Goal: Submit feedback/report problem: Provide input to the site owners about the experience or issues

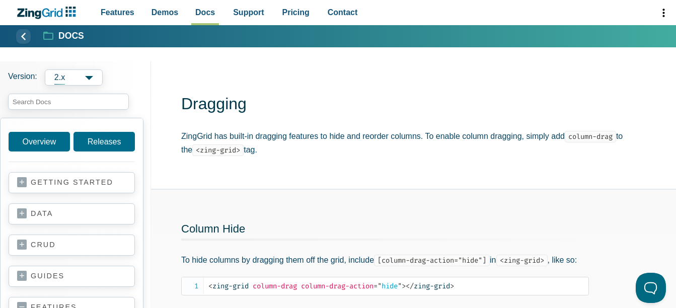
scroll to position [101, 0]
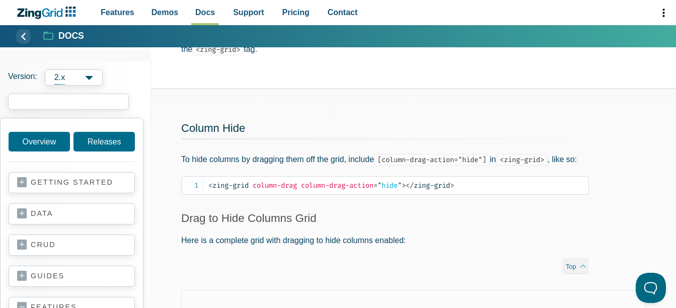
click at [60, 100] on input "search input" at bounding box center [68, 102] width 121 height 16
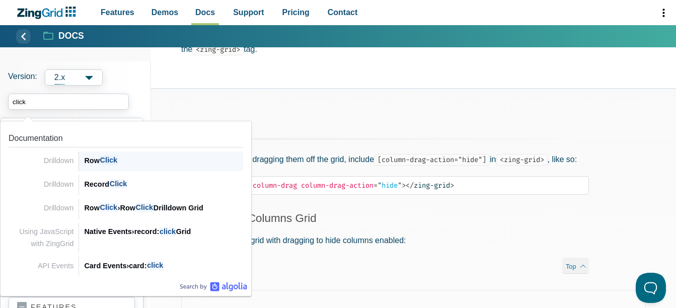
click at [109, 163] on span "Click" at bounding box center [109, 161] width 18 height 10
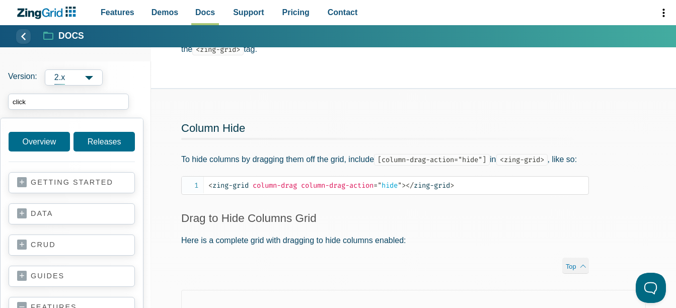
type input "click"
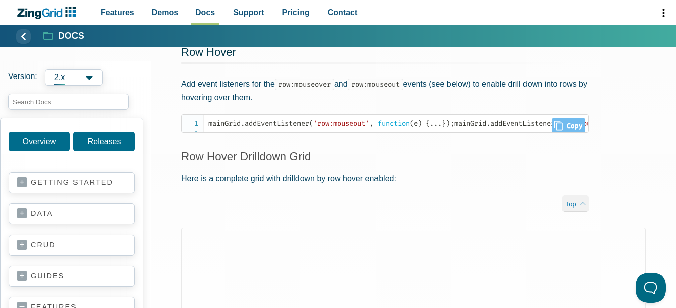
scroll to position [765, 0]
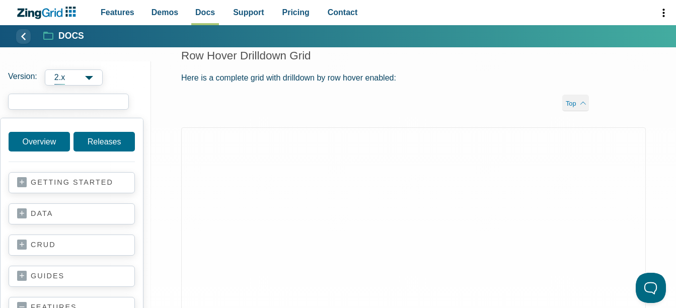
click at [71, 101] on input "search input" at bounding box center [68, 102] width 121 height 16
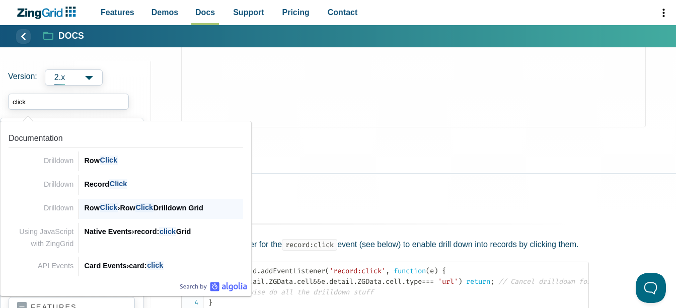
scroll to position [1017, 0]
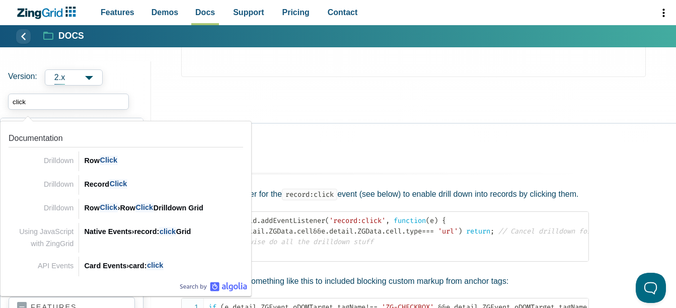
type input "click"
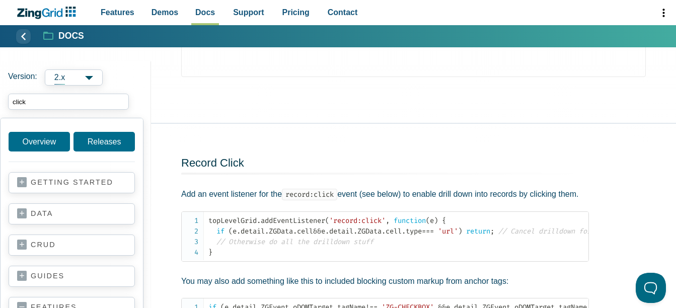
scroll to position [252, 0]
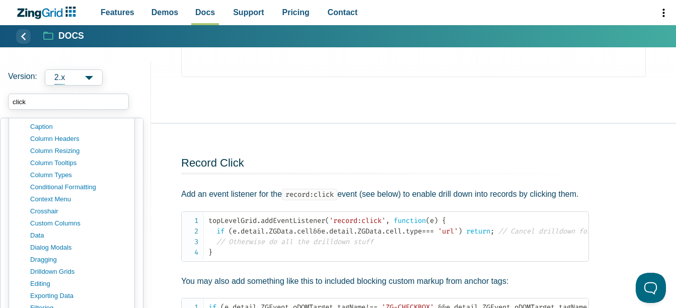
click at [70, 99] on input "click" at bounding box center [68, 102] width 121 height 16
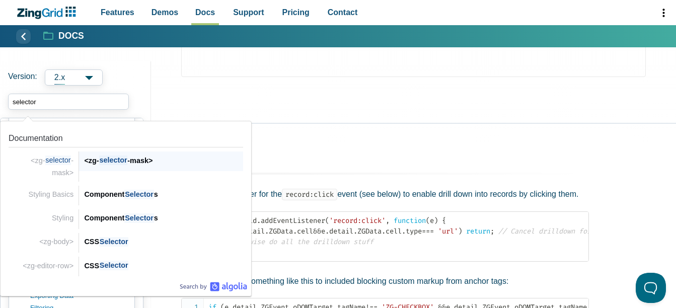
click at [127, 168] on div "<zg- selector -mask> <zg- selector -mask>" at bounding box center [161, 162] width 164 height 20
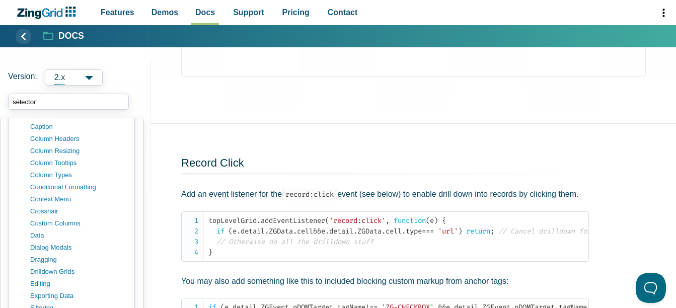
type input "selector"
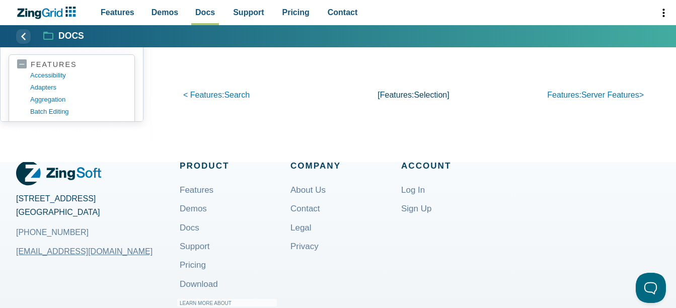
scroll to position [1057, 0]
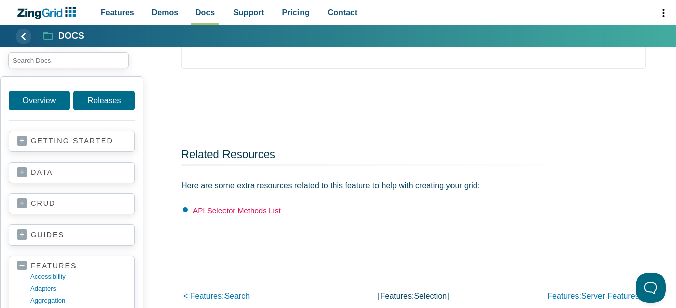
click at [261, 211] on link "API Selector Methods List" at bounding box center [237, 210] width 88 height 9
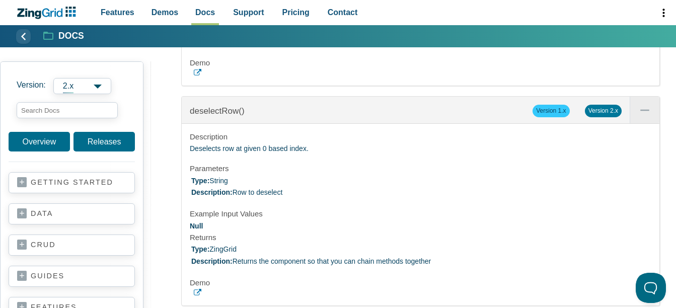
scroll to position [37252, 0]
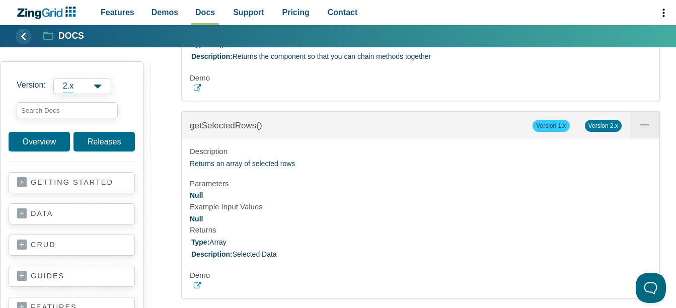
scroll to position [37604, 0]
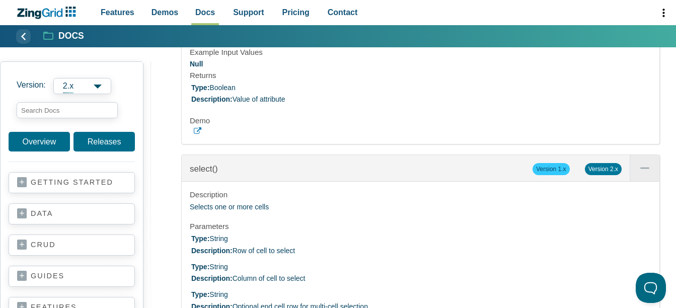
scroll to position [37956, 0]
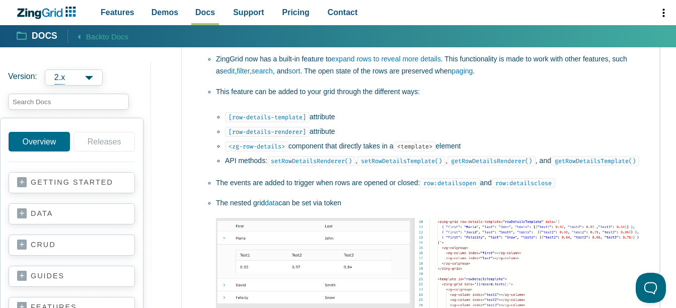
scroll to position [1147, 0]
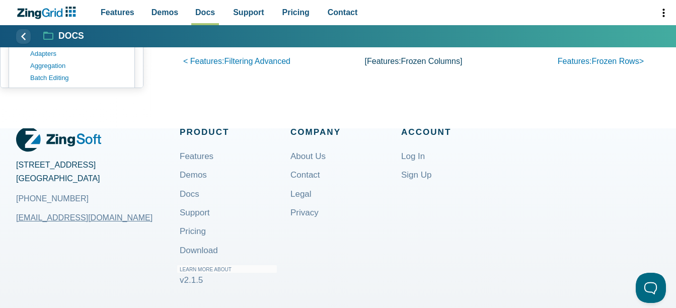
scroll to position [1711, 0]
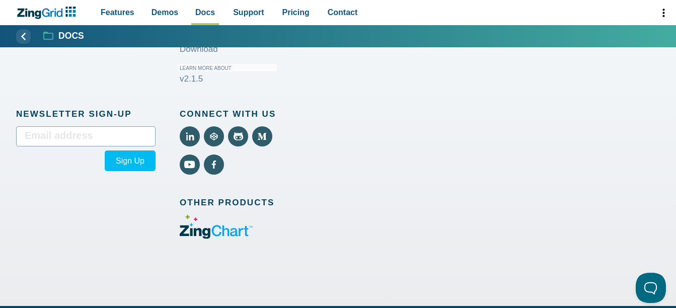
click at [72, 140] on input "email" at bounding box center [85, 136] width 139 height 20
type input "selector"
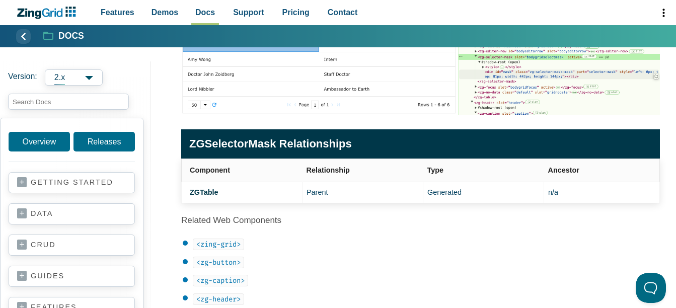
scroll to position [101, 0]
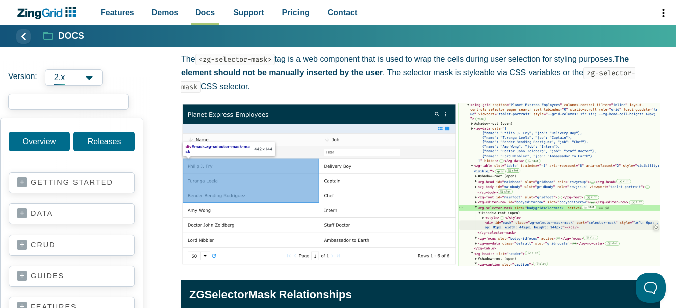
click at [60, 101] on input "search input" at bounding box center [68, 102] width 121 height 16
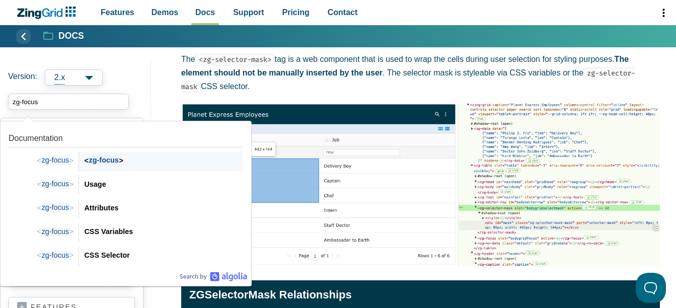
click at [118, 162] on span "zg-focus" at bounding box center [104, 161] width 31 height 10
type input "zg-focus"
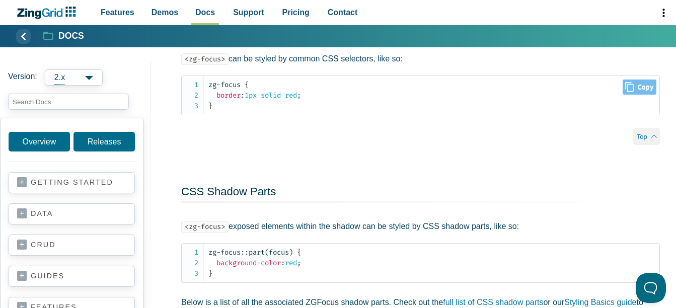
scroll to position [1460, 0]
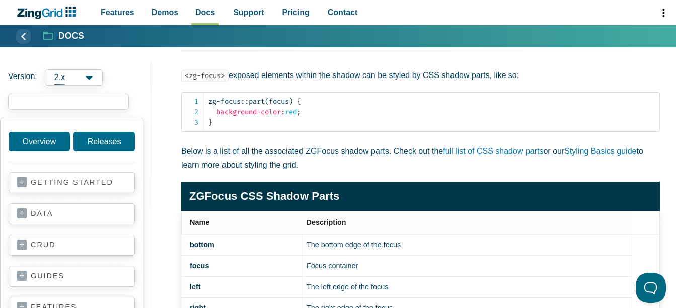
click at [47, 101] on input "search input" at bounding box center [68, 102] width 121 height 16
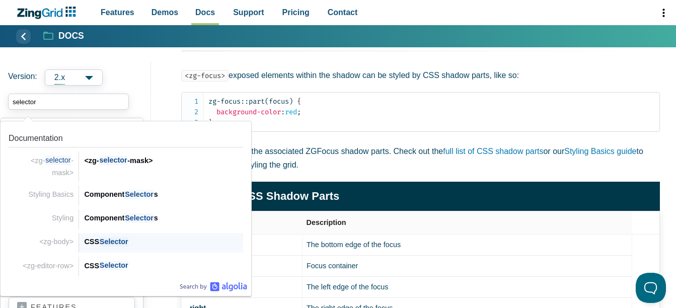
scroll to position [1611, 0]
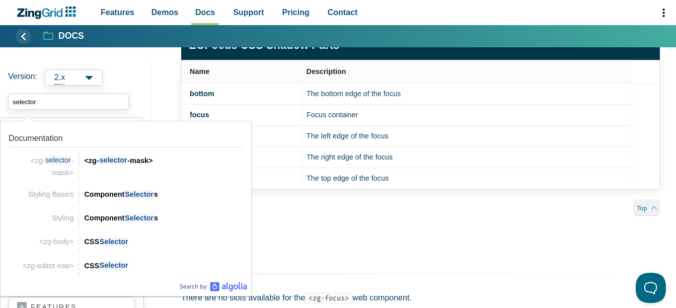
type input "selector"
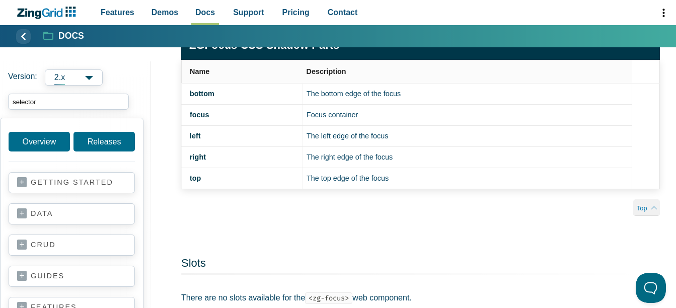
click at [58, 100] on input "selector" at bounding box center [68, 102] width 121 height 16
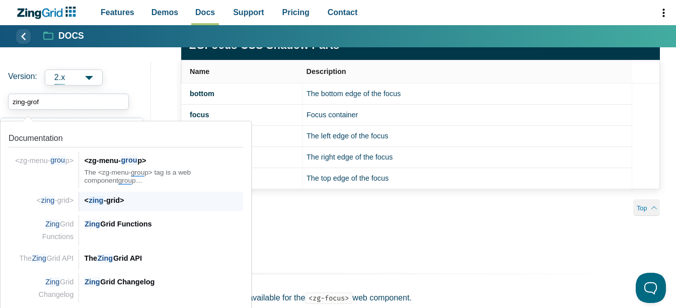
click at [116, 201] on div "< zing -grid>" at bounding box center [163, 200] width 159 height 12
type input "zing-grof"
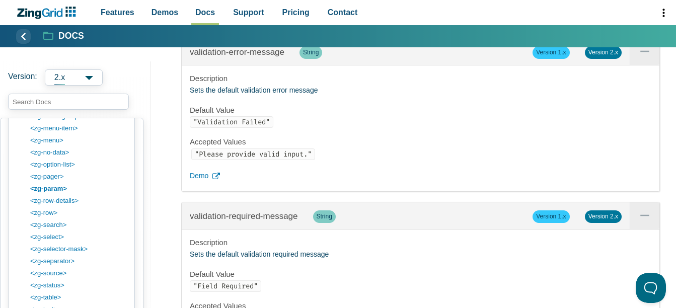
scroll to position [19886, 0]
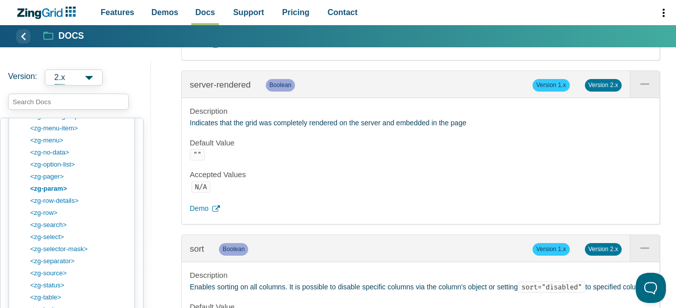
copy p "selector"
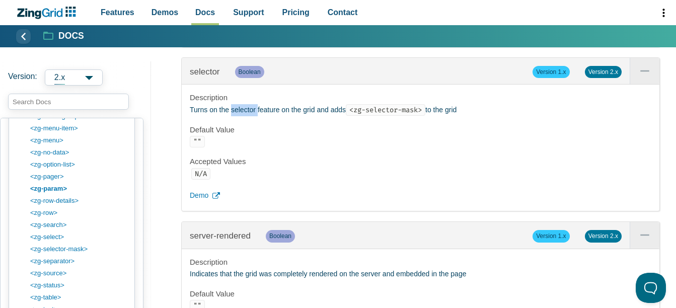
scroll to position [19483, 0]
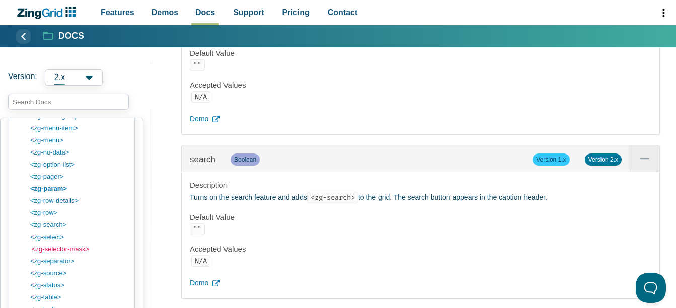
click at [60, 244] on link "<zg-selector-mask>" at bounding box center [80, 249] width 96 height 12
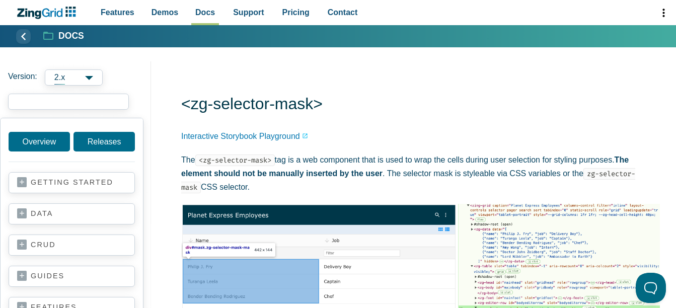
click at [56, 99] on input "search input" at bounding box center [68, 102] width 121 height 16
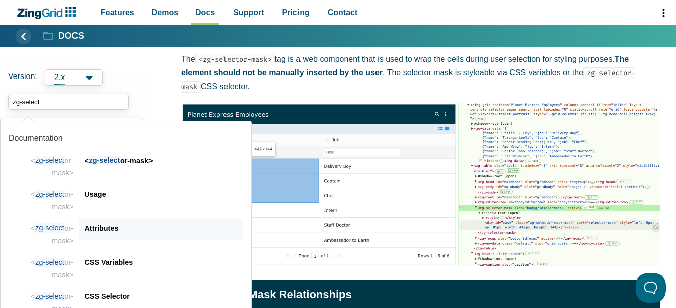
scroll to position [151, 0]
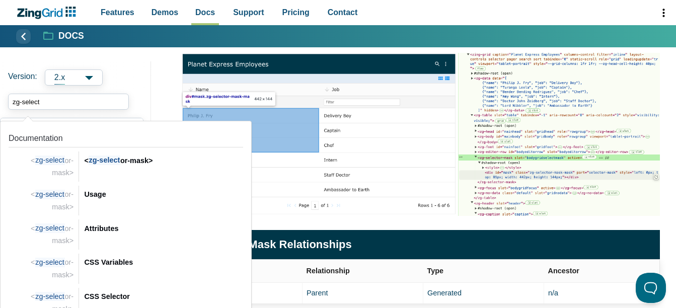
type input "zg-select"
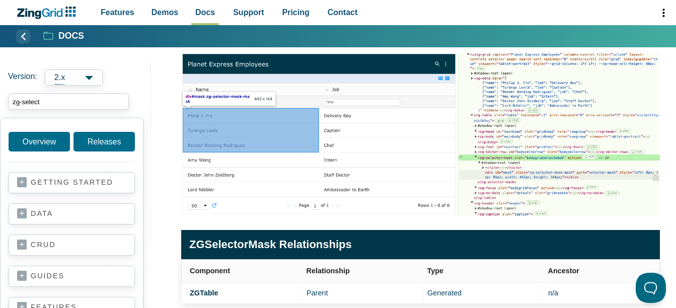
click at [456, 207] on img "App Content" at bounding box center [420, 134] width 479 height 163
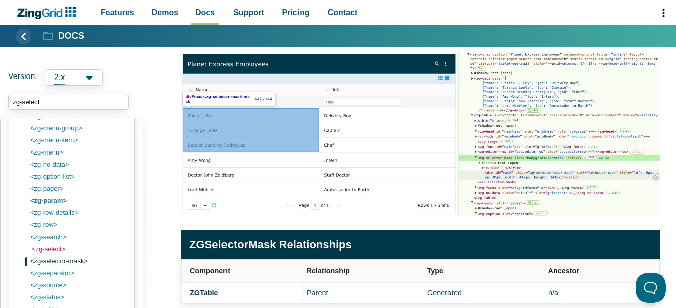
click at [50, 247] on link "<zg-select>" at bounding box center [80, 249] width 96 height 12
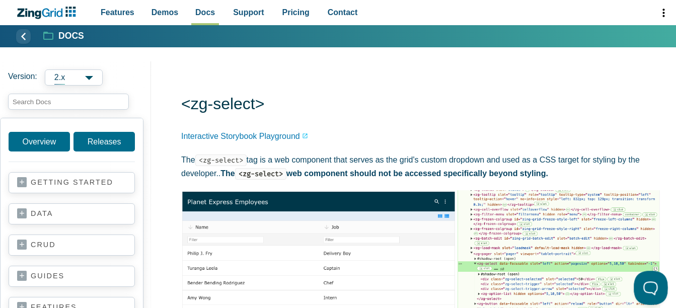
click at [657, 286] on button "Open Beacon popover" at bounding box center [649, 286] width 30 height 30
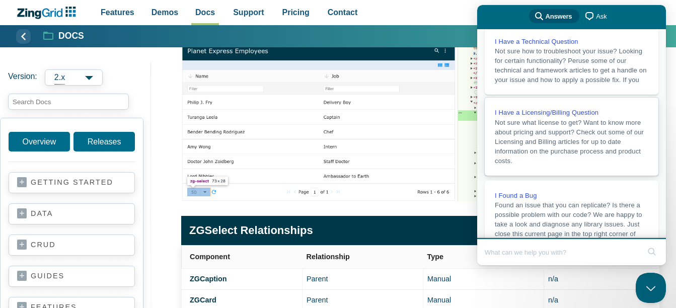
scroll to position [151, 0]
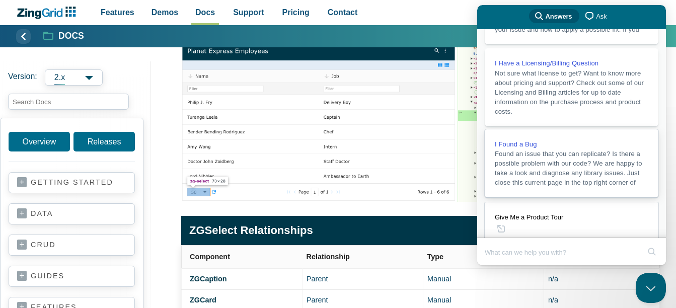
click at [572, 187] on span "Found an issue that you can replicate? Is there a possible problem with our cod…" at bounding box center [572, 168] width 154 height 38
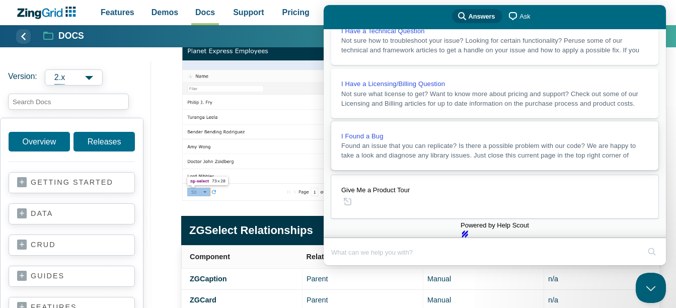
scroll to position [115, 0]
click at [342, 266] on button "Close" at bounding box center [333, 272] width 18 height 13
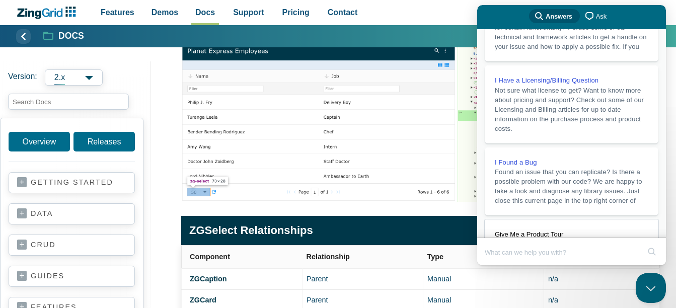
scroll to position [143, 0]
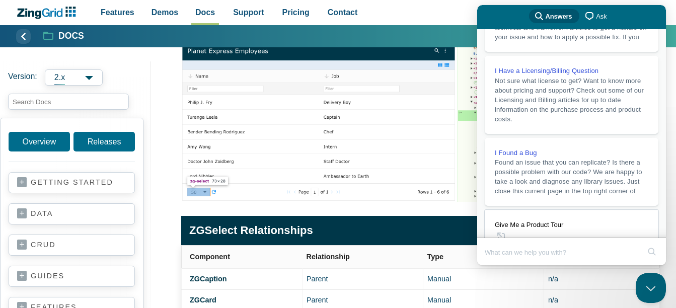
click at [597, 21] on span "Ask" at bounding box center [601, 17] width 11 height 10
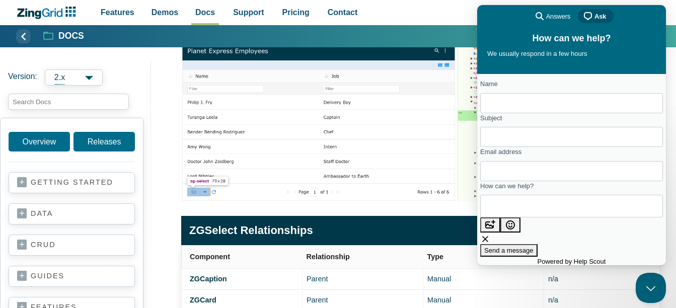
drag, startPoint x: 564, startPoint y: 105, endPoint x: 641, endPoint y: 112, distance: 77.3
click at [564, 105] on input "Name" at bounding box center [571, 103] width 167 height 18
type input "Abhishek"
type input "selector is not working on frozen columns"
type input "abhishek.komroju@kroger.com"
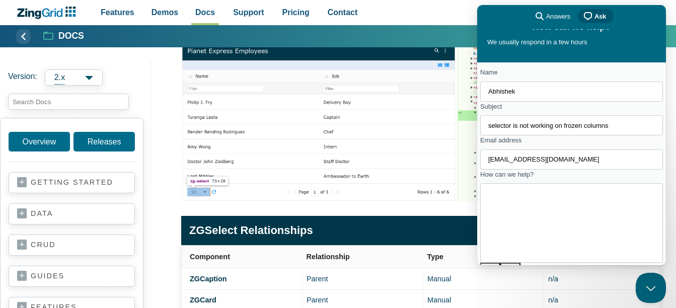
scroll to position [22, 0]
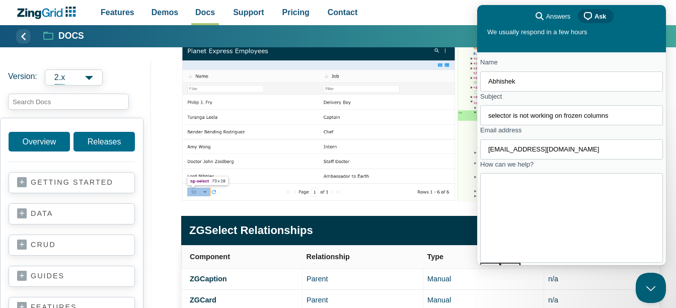
paste textarea ", I’m seeing an issue with ZingGrid’s selector behavior when I freeze columns o…"
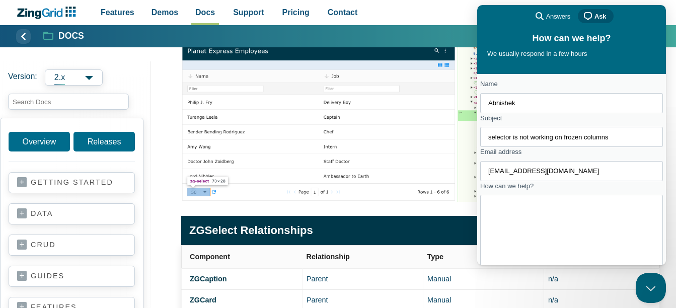
scroll to position [0, 0]
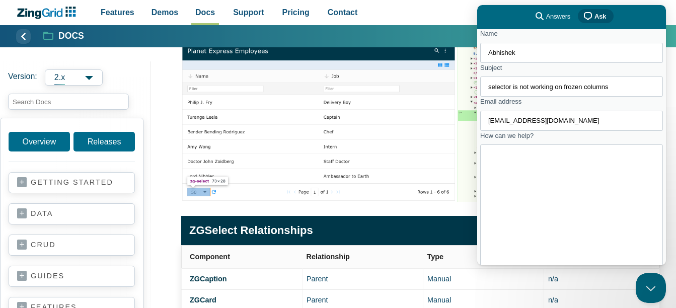
drag, startPoint x: 547, startPoint y: 215, endPoint x: 498, endPoint y: 172, distance: 65.3
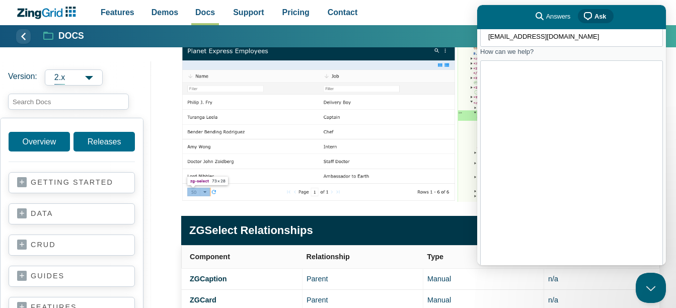
scroll to position [0, 0]
type textarea "Hi Team, I’m seeing an issue with ZingGrid’s selector behavior when I freeze co…"
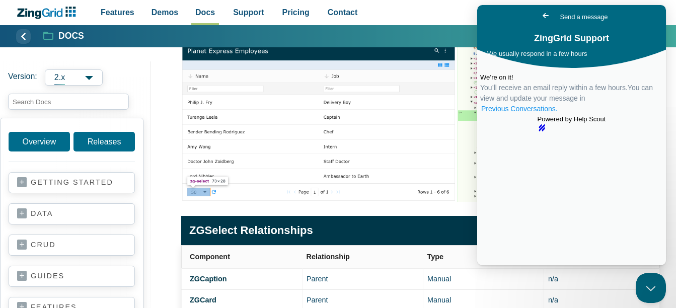
click at [559, 114] on link "Previous Conversations ." at bounding box center [519, 109] width 79 height 11
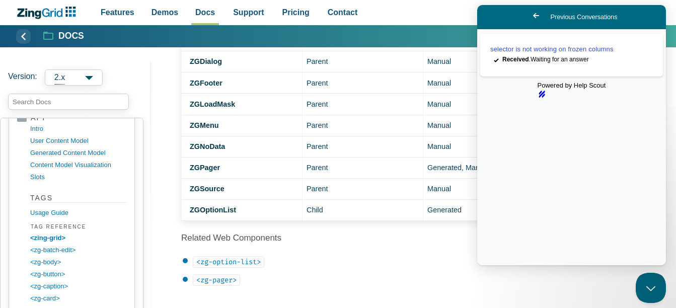
scroll to position [503, 0]
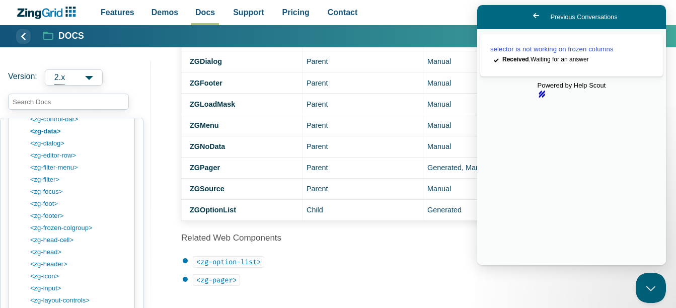
click at [530, 15] on span "Go back" at bounding box center [536, 16] width 12 height 12
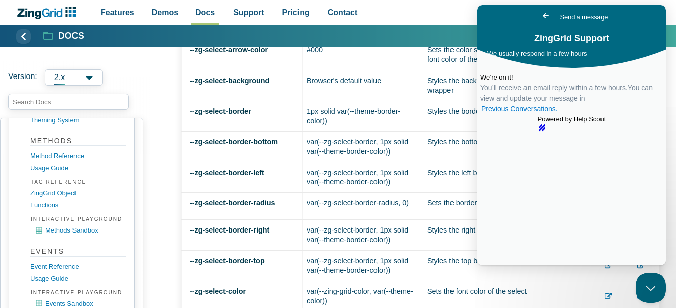
scroll to position [784, 0]
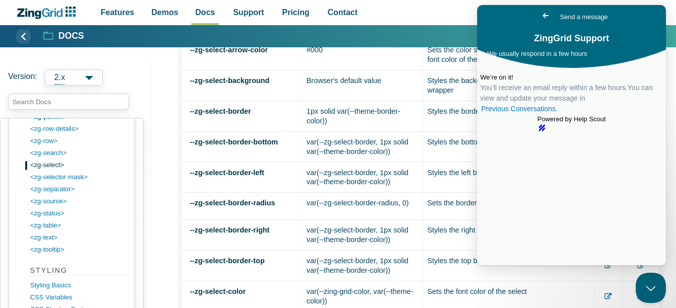
click at [540, 13] on span "Go back" at bounding box center [546, 16] width 12 height 12
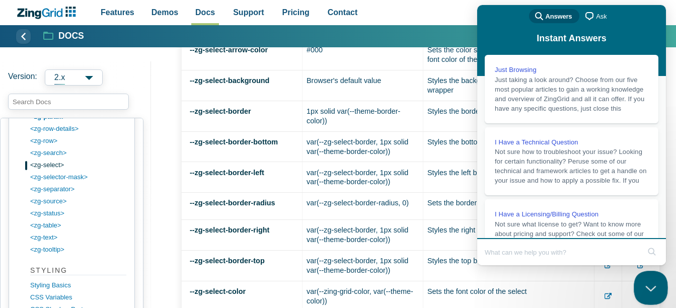
click at [650, 282] on button "Close Beacon popover" at bounding box center [649, 286] width 30 height 30
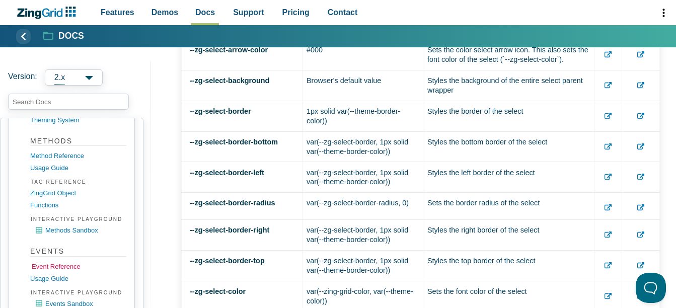
scroll to position [1460, 0]
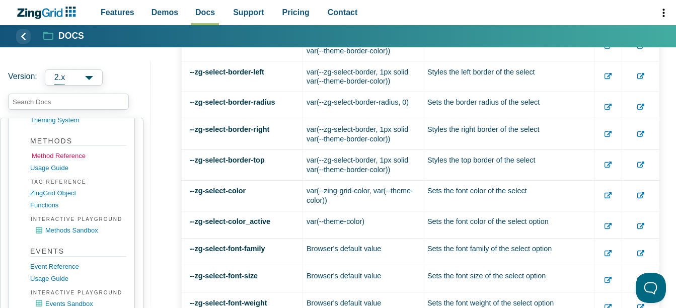
click at [61, 152] on link "Method Reference" at bounding box center [80, 156] width 96 height 12
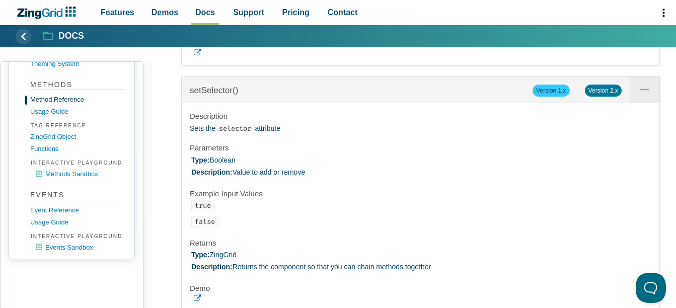
scroll to position [38666, 0]
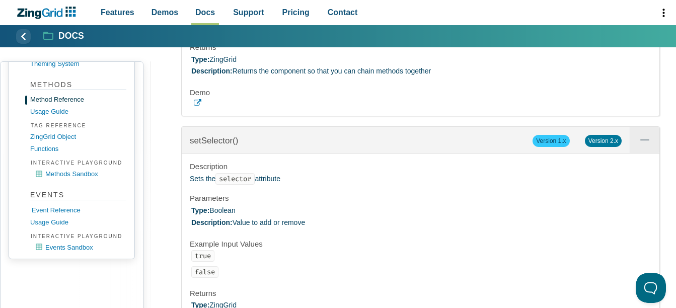
click at [37, 209] on link "Event Reference" at bounding box center [80, 210] width 96 height 12
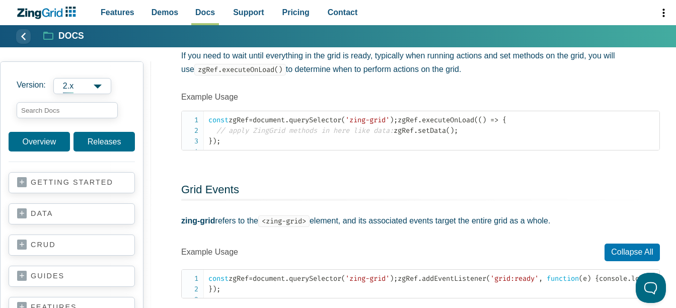
scroll to position [101, 0]
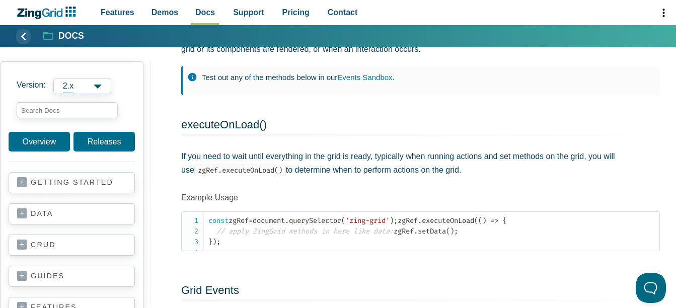
click at [466, 141] on section "executeOnLoad() If you need to wait until everything in the grid is ready, typi…" at bounding box center [420, 184] width 479 height 133
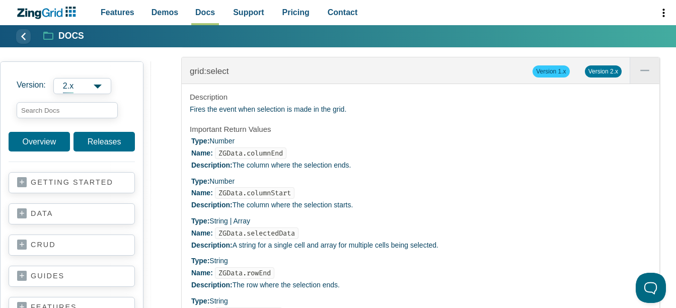
scroll to position [3372, 0]
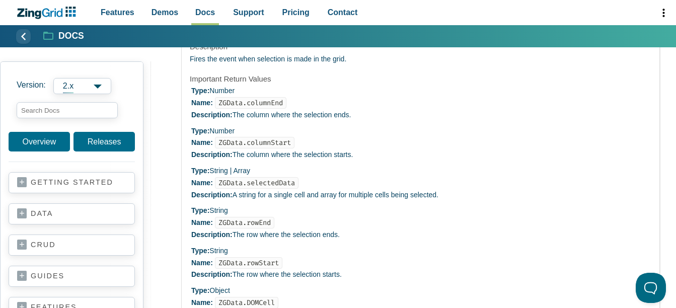
drag, startPoint x: 244, startPoint y: 76, endPoint x: 192, endPoint y: 73, distance: 51.9
click at [192, 34] on div "grid:select Version 1.x Version 2.x" at bounding box center [421, 20] width 478 height 27
copy span "grid:select"
click at [531, 121] on li "Type: Number Name: ZGData.columnEnd Description: The column where the selection…" at bounding box center [421, 103] width 460 height 36
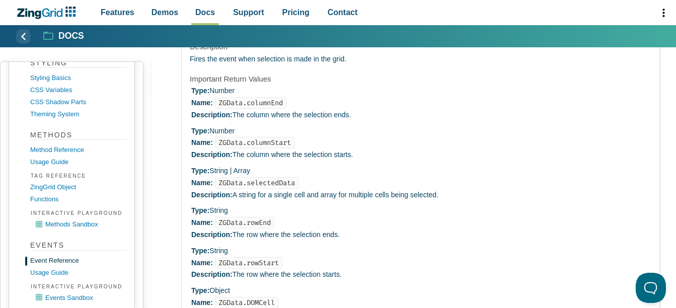
scroll to position [1041, 0]
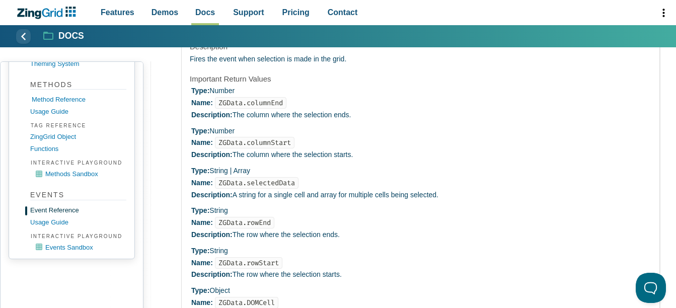
click at [63, 99] on link "Method Reference" at bounding box center [80, 100] width 96 height 12
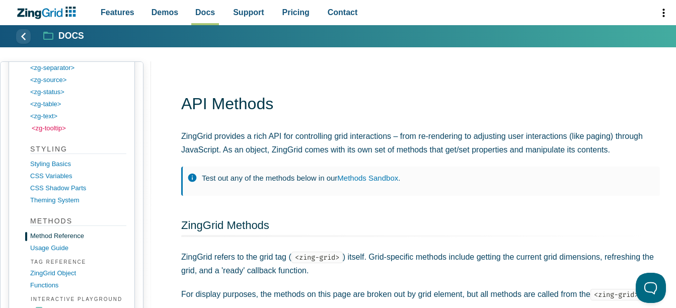
scroll to position [855, 0]
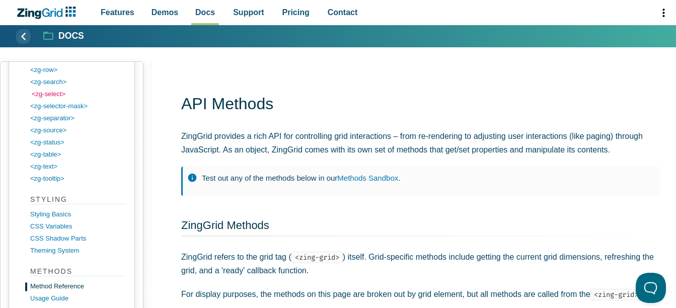
click at [55, 97] on link "<zg-select>" at bounding box center [80, 94] width 96 height 12
click at [61, 109] on link "<zg-selector-mask>" at bounding box center [80, 106] width 96 height 12
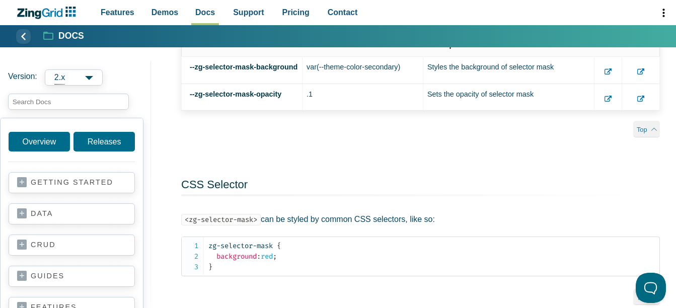
scroll to position [1057, 0]
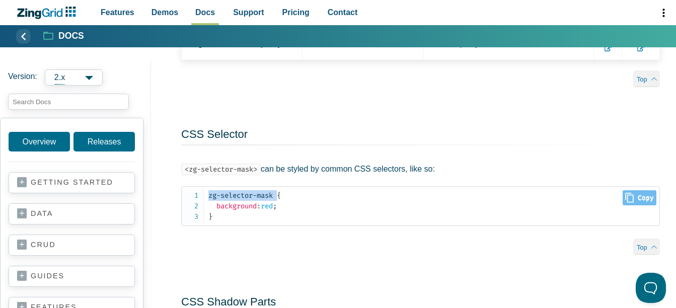
drag, startPoint x: 278, startPoint y: 198, endPoint x: 207, endPoint y: 203, distance: 71.7
click at [207, 203] on pre "zg-selector-mask { background : red ; }" at bounding box center [420, 206] width 479 height 40
copy code "zg-selector-mask"
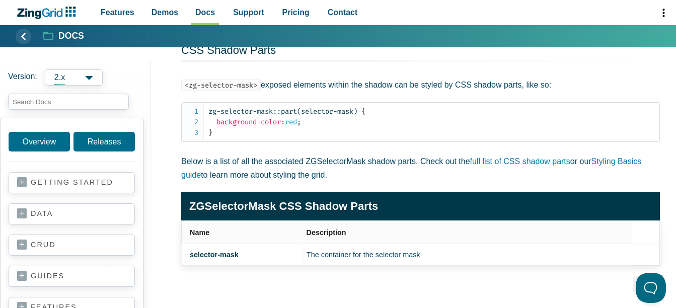
scroll to position [1007, 0]
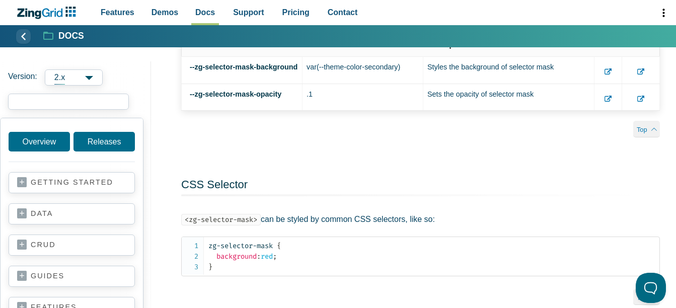
click at [89, 97] on input "search input" at bounding box center [68, 102] width 121 height 16
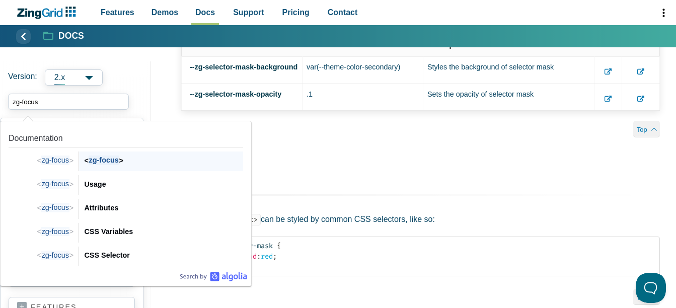
click at [115, 169] on div "< zg-focus > < zg-focus >" at bounding box center [161, 162] width 164 height 20
type input "zg-focus"
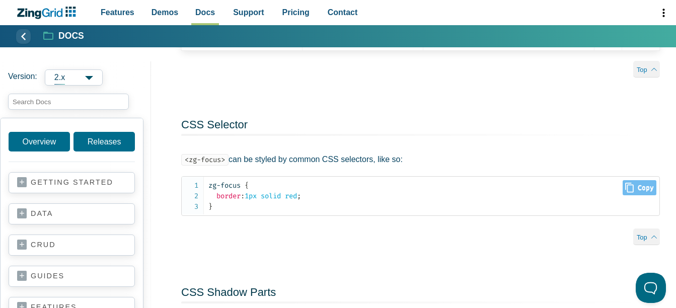
scroll to position [1309, 0]
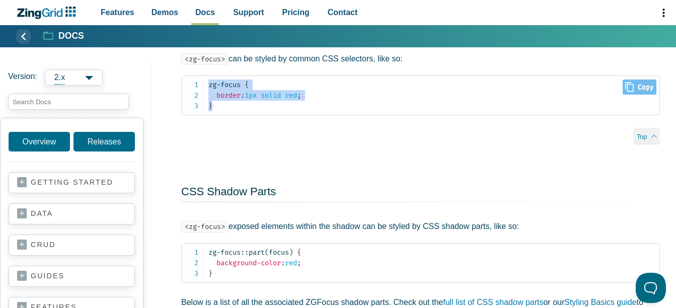
drag, startPoint x: 219, startPoint y: 110, endPoint x: 205, endPoint y: 87, distance: 27.1
click at [205, 87] on pre "zg-focus { border : 1px solid red ; }" at bounding box center [420, 96] width 479 height 40
copy code "zg-focus { border : 1px solid red ; }"
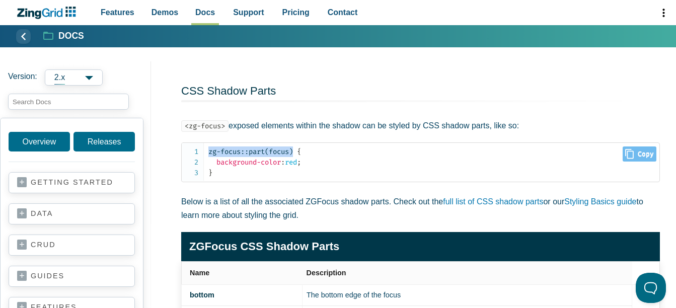
drag, startPoint x: 298, startPoint y: 150, endPoint x: 208, endPoint y: 156, distance: 90.8
click at [208, 156] on pre "zg-focus::part(focus) { background-color : red ; }" at bounding box center [420, 162] width 479 height 40
copy span "zg-focus::part(focus)"
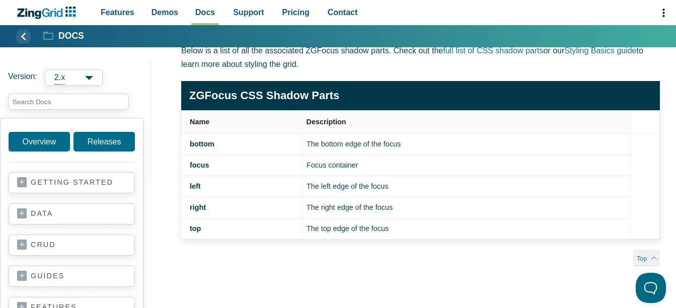
scroll to position [1510, 0]
